Goal: Task Accomplishment & Management: Manage account settings

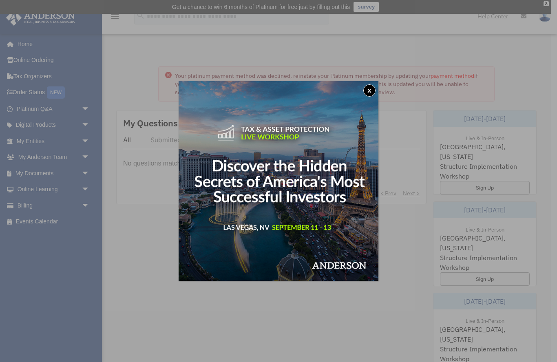
click at [370, 89] on button "x" at bounding box center [369, 90] width 12 height 12
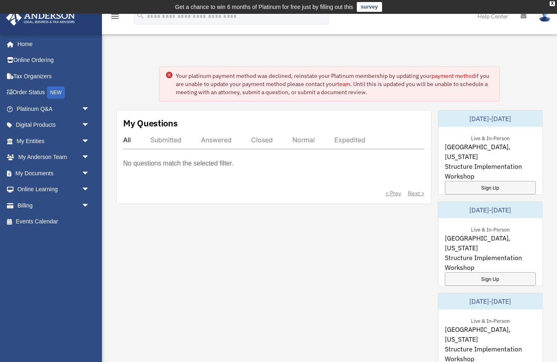
click at [454, 75] on link "payment method" at bounding box center [454, 75] width 44 height 7
click at [456, 78] on link "payment method" at bounding box center [454, 75] width 44 height 7
click at [367, 86] on div "Your platinum payment method was declined, reinstate your Platinum membership b…" at bounding box center [335, 84] width 318 height 24
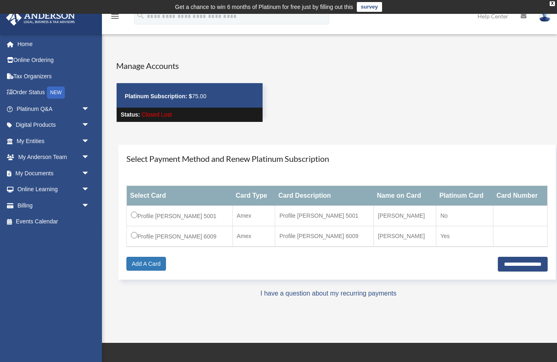
click at [508, 269] on input "**********" at bounding box center [523, 264] width 50 height 15
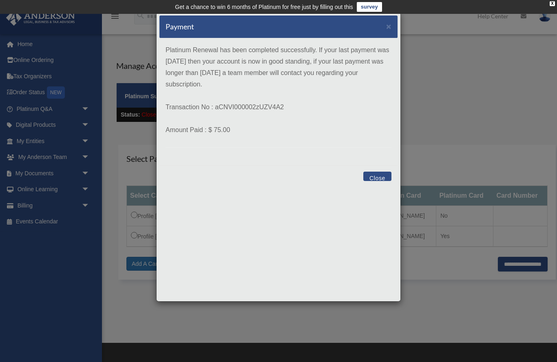
click at [380, 173] on button "Close" at bounding box center [377, 176] width 28 height 9
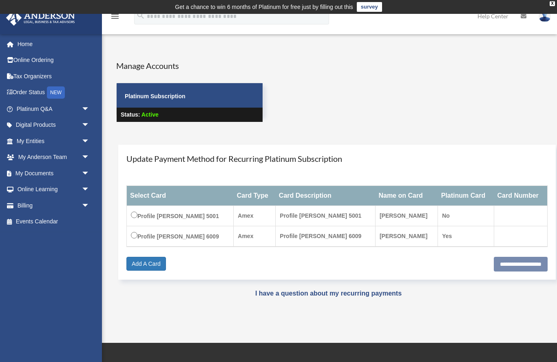
click at [42, 105] on link "Platinum Q&A arrow_drop_down" at bounding box center [54, 109] width 96 height 16
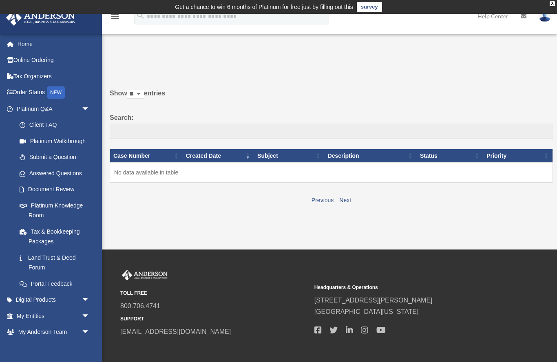
click at [73, 206] on link "Platinum Knowledge Room" at bounding box center [54, 210] width 86 height 26
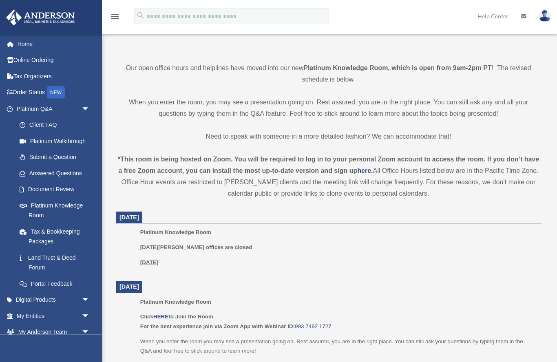
scroll to position [179, 0]
click at [61, 156] on link "Submit a Question" at bounding box center [56, 157] width 91 height 16
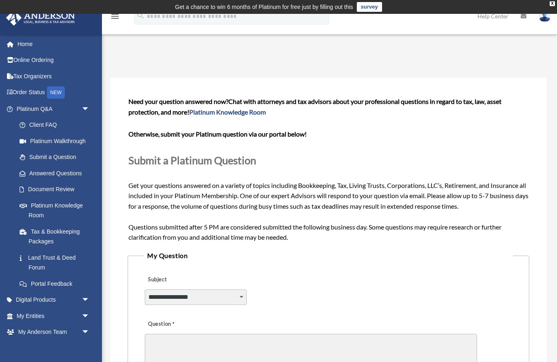
click at [244, 294] on select "**********" at bounding box center [196, 298] width 102 height 16
click at [72, 168] on link "Answered Questions" at bounding box center [56, 173] width 91 height 16
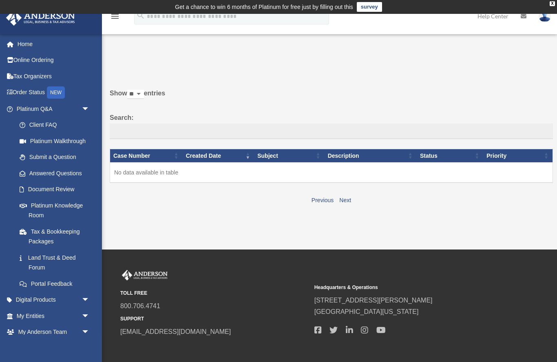
click at [61, 205] on link "Platinum Knowledge Room" at bounding box center [54, 210] width 86 height 26
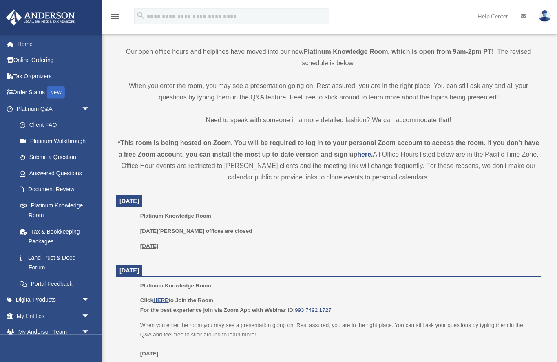
scroll to position [195, 0]
click at [159, 246] on u "[DATE]" at bounding box center [149, 246] width 18 height 6
click at [159, 247] on u "[DATE]" at bounding box center [149, 246] width 18 height 6
